Goal: Complete application form

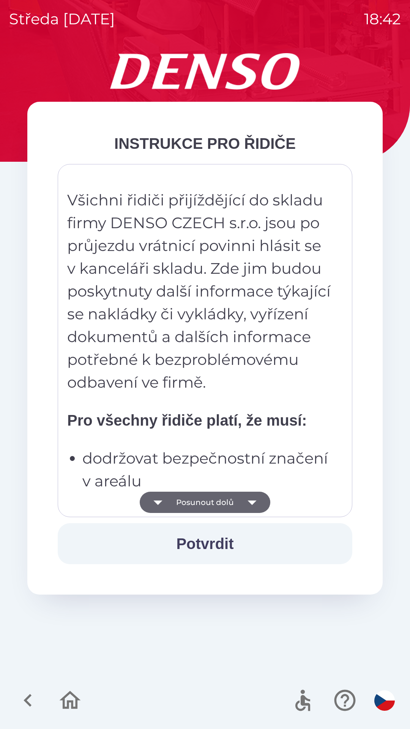
click at [175, 453] on p "dodržovat bezpečnostní značení v areálu" at bounding box center [207, 470] width 250 height 46
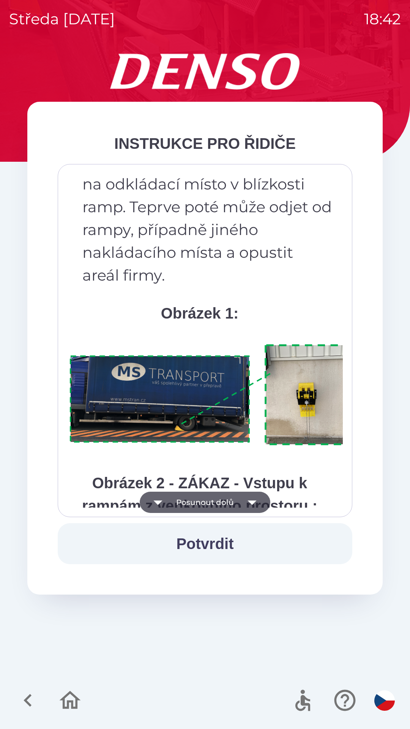
scroll to position [4268, 0]
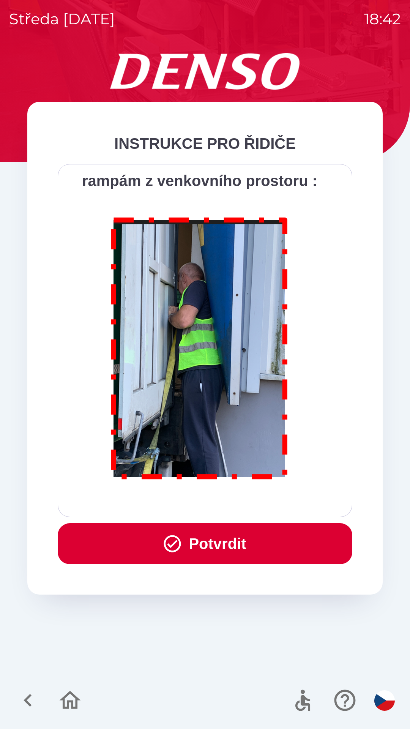
click at [234, 552] on button "Potvrdit" at bounding box center [205, 543] width 295 height 41
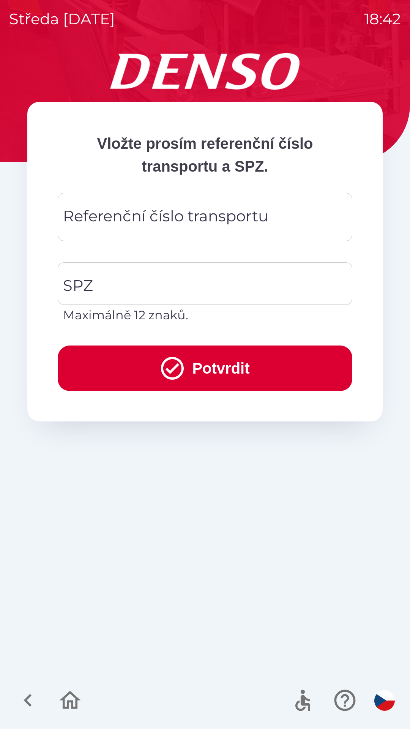
click at [115, 215] on div "Referenční číslo transportu Referenční číslo transportu" at bounding box center [205, 217] width 295 height 48
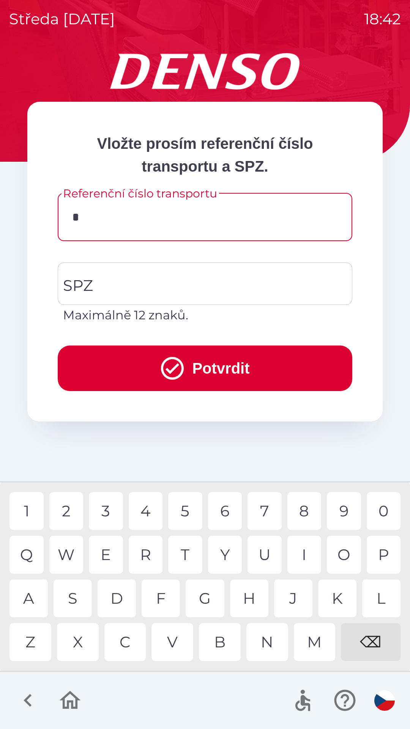
click at [119, 602] on div "D" at bounding box center [117, 599] width 38 height 38
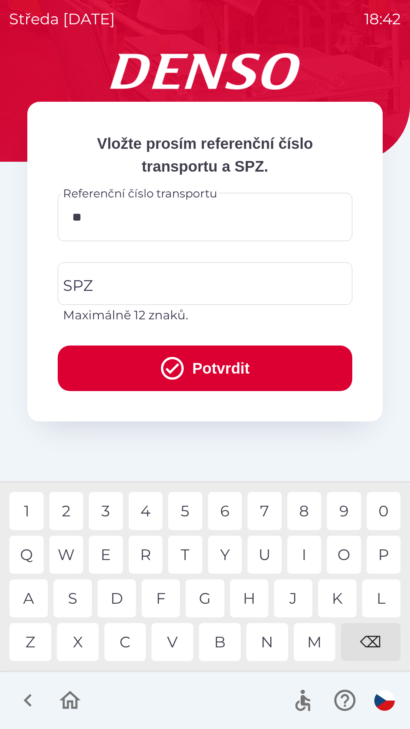
click at [343, 600] on div "K" at bounding box center [337, 599] width 38 height 38
click at [178, 652] on div "V" at bounding box center [173, 642] width 42 height 38
type input "******"
click at [128, 290] on input "SPZ" at bounding box center [199, 284] width 276 height 36
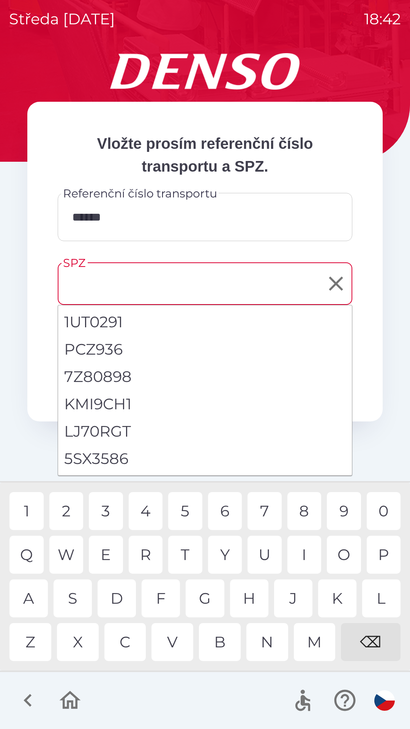
click at [105, 459] on li "5SX3586" at bounding box center [205, 458] width 294 height 27
type input "*******"
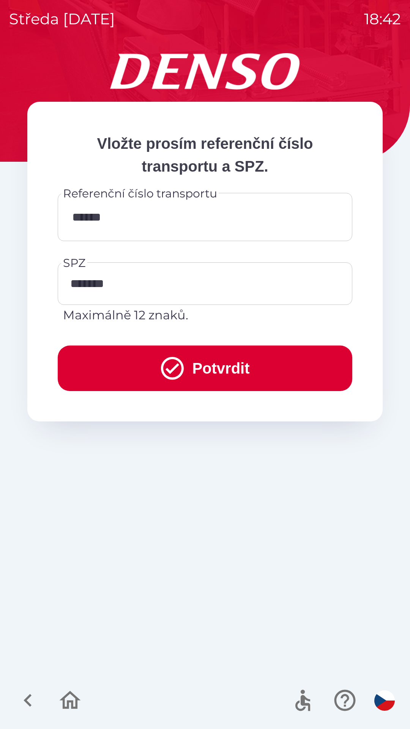
click at [235, 361] on button "Potvrdit" at bounding box center [205, 369] width 295 height 46
